Goal: Find specific page/section: Find specific page/section

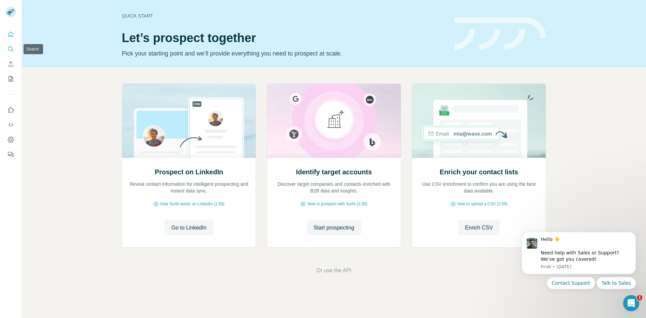
click at [10, 47] on icon "Search" at bounding box center [10, 49] width 7 height 7
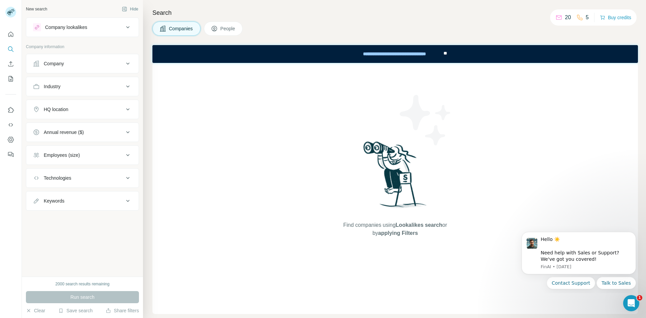
click at [219, 27] on button "People" at bounding box center [223, 29] width 39 height 14
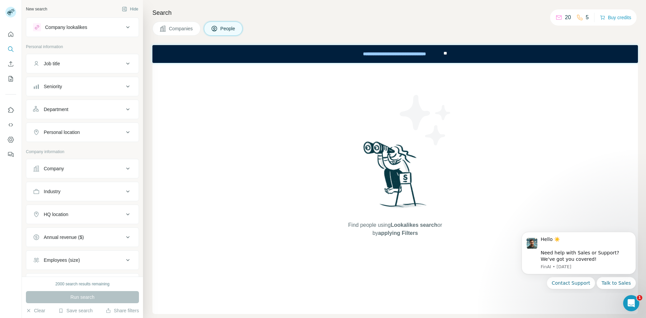
click at [181, 31] on span "Companies" at bounding box center [181, 28] width 25 height 7
